Goal: Task Accomplishment & Management: Manage account settings

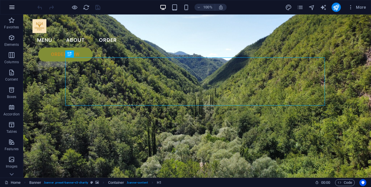
click at [11, 10] on icon "button" at bounding box center [11, 7] width 7 height 7
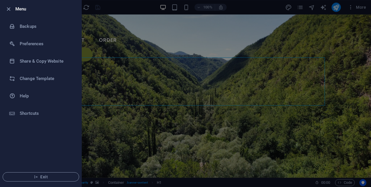
click at [12, 8] on div at bounding box center [10, 9] width 10 height 7
click at [8, 8] on icon "button" at bounding box center [8, 9] width 7 height 7
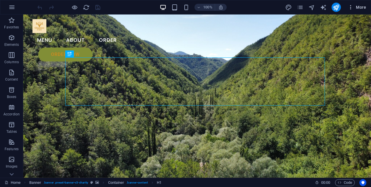
click at [353, 7] on icon "button" at bounding box center [351, 7] width 6 height 6
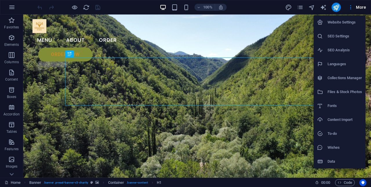
drag, startPoint x: 193, startPoint y: 158, endPoint x: 116, endPoint y: 118, distance: 86.8
click at [193, 158] on div at bounding box center [185, 93] width 371 height 187
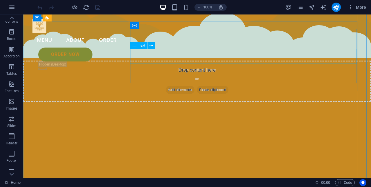
scroll to position [1738, 0]
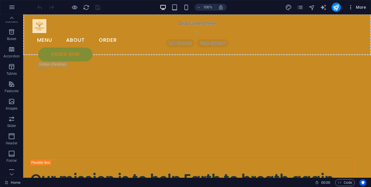
click at [357, 6] on span "More" at bounding box center [357, 7] width 18 height 6
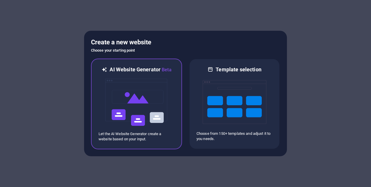
click at [156, 132] on p "Let the AI Website Generator create a website based on your input." at bounding box center [136, 136] width 76 height 10
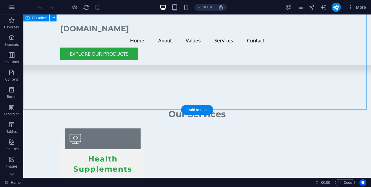
scroll to position [869, 0]
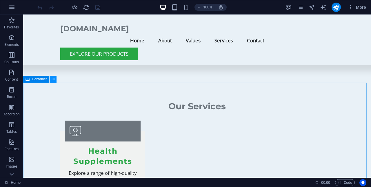
click at [52, 80] on icon at bounding box center [53, 79] width 3 height 6
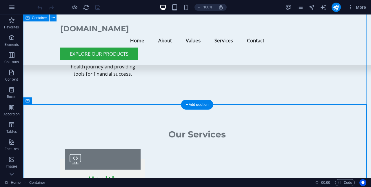
scroll to position [840, 0]
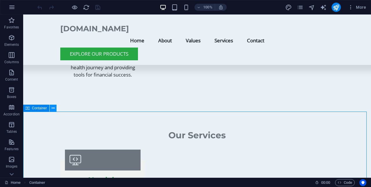
click at [52, 109] on icon at bounding box center [53, 108] width 3 height 6
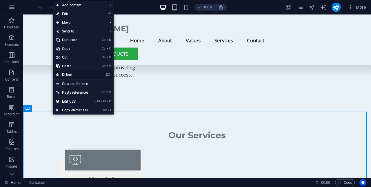
click at [73, 74] on link "⌦ Delete" at bounding box center [72, 74] width 39 height 9
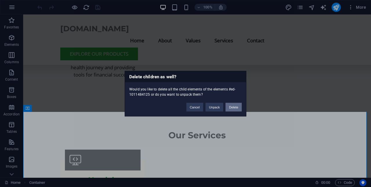
click at [237, 107] on button "Delete" at bounding box center [233, 107] width 16 height 9
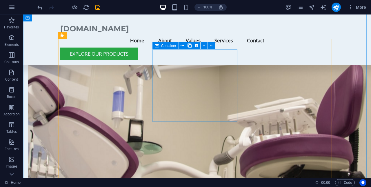
scroll to position [366, 0]
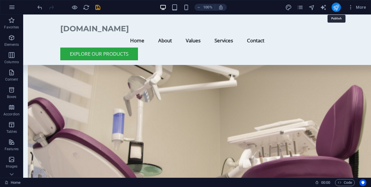
click at [333, 8] on icon "publish" at bounding box center [336, 7] width 7 height 7
checkbox input "false"
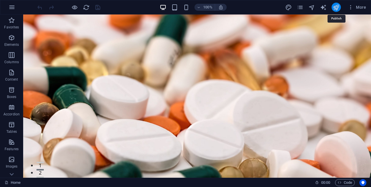
click at [337, 6] on icon "publish" at bounding box center [336, 7] width 7 height 7
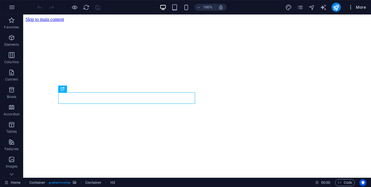
click at [360, 7] on span "More" at bounding box center [357, 7] width 18 height 6
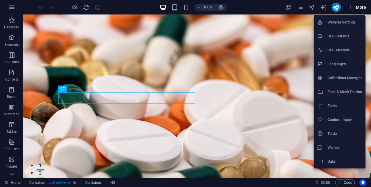
drag, startPoint x: 258, startPoint y: 149, endPoint x: 250, endPoint y: 145, distance: 9.7
click at [258, 149] on div at bounding box center [185, 93] width 371 height 187
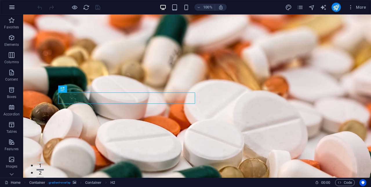
click at [10, 8] on icon "button" at bounding box center [11, 7] width 7 height 7
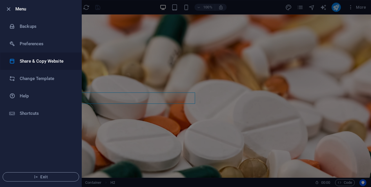
click at [62, 63] on h6 "Share & Copy Website" at bounding box center [47, 61] width 54 height 7
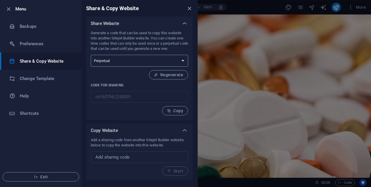
click at [164, 60] on select "One-time Perpetual" at bounding box center [139, 61] width 97 height 12
click at [231, 134] on div at bounding box center [185, 93] width 371 height 187
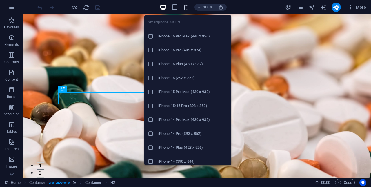
click at [185, 9] on icon "button" at bounding box center [186, 7] width 7 height 7
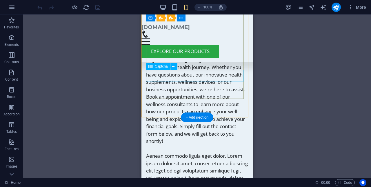
scroll to position [1780, 0]
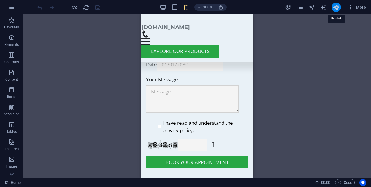
click at [339, 7] on icon "publish" at bounding box center [336, 7] width 7 height 7
